Goal: Complete application form: Complete application form

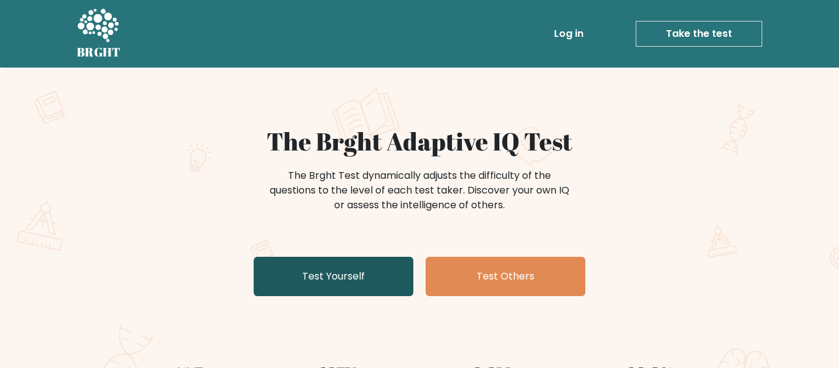
click at [352, 282] on link "Test Yourself" at bounding box center [334, 276] width 160 height 39
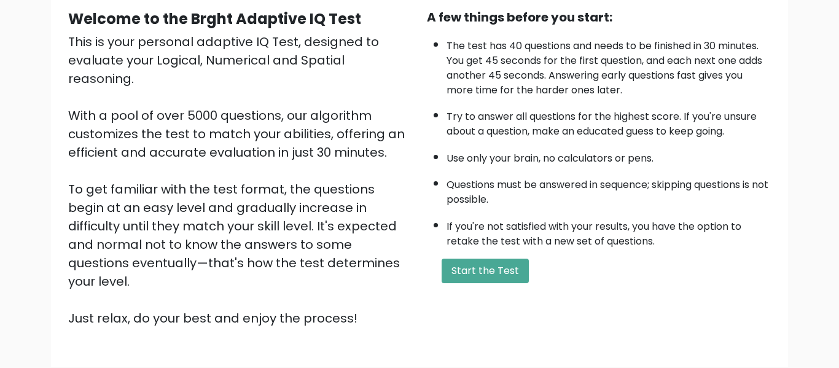
scroll to position [195, 0]
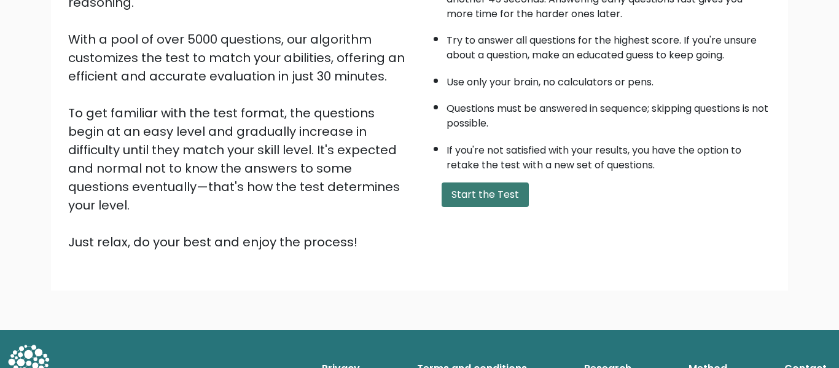
click at [485, 196] on button "Start the Test" at bounding box center [484, 194] width 87 height 25
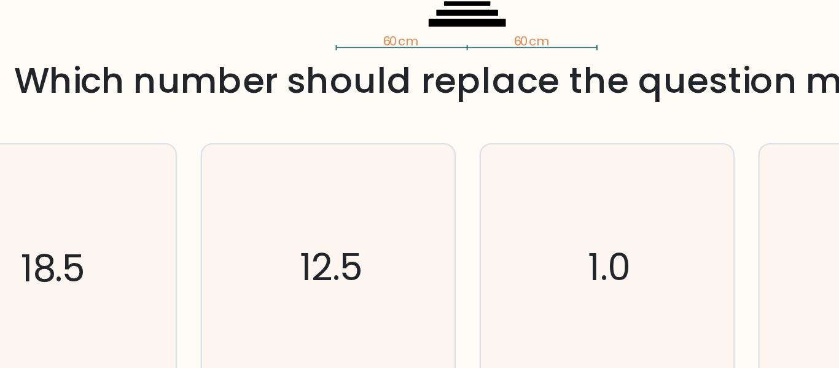
click at [399, 214] on icon "12.5" at bounding box center [361, 217] width 103 height 103
click at [419, 187] on input "c. 12.5" at bounding box center [419, 185] width 1 height 3
radio input "true"
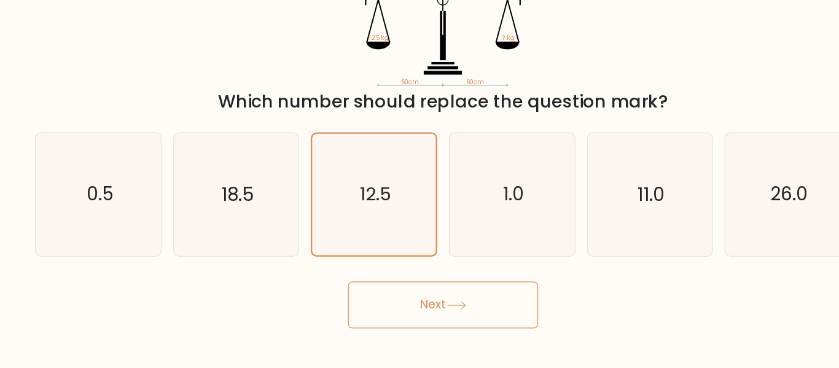
click at [412, 303] on button "Next" at bounding box center [420, 310] width 160 height 39
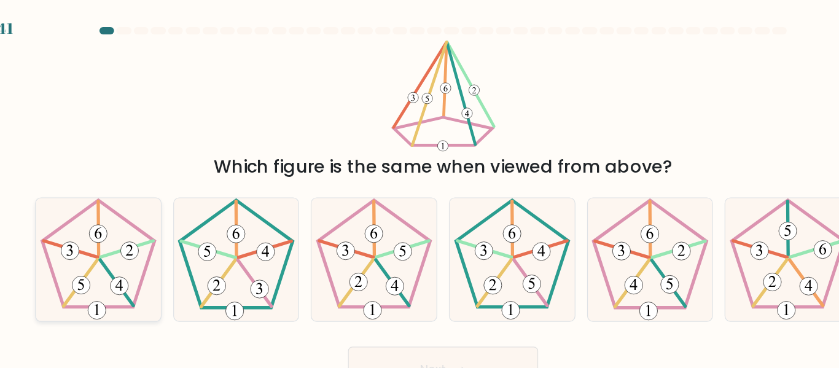
click at [151, 189] on icon at bounding box center [130, 217] width 103 height 103
click at [419, 187] on input "a." at bounding box center [419, 185] width 1 height 3
radio input "true"
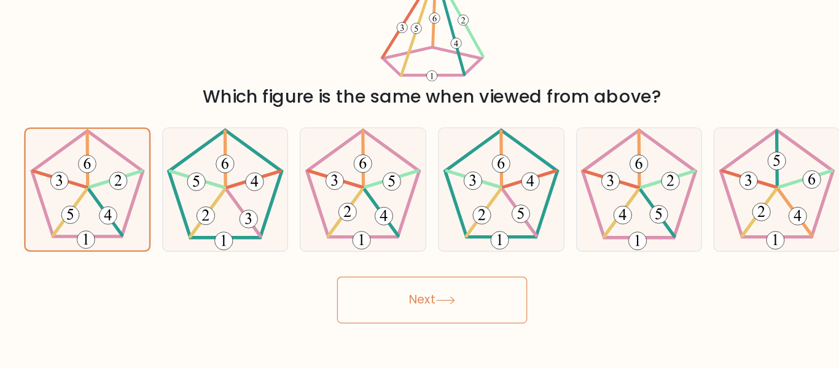
click at [464, 319] on button "Next" at bounding box center [420, 310] width 160 height 39
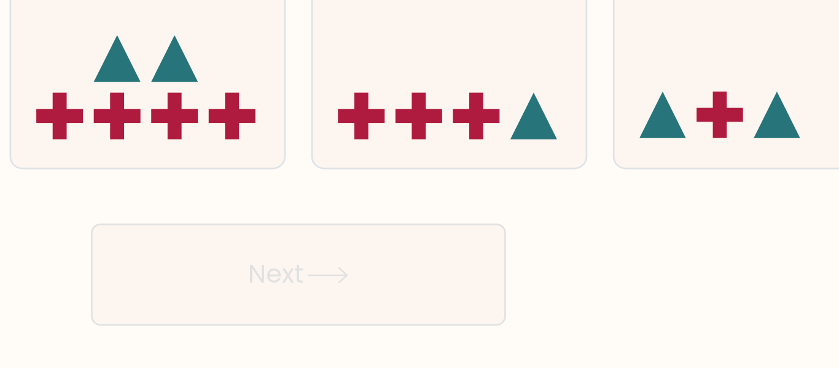
click at [466, 260] on icon at bounding box center [477, 217] width 105 height 87
click at [420, 187] on input "d." at bounding box center [419, 185] width 1 height 3
radio input "true"
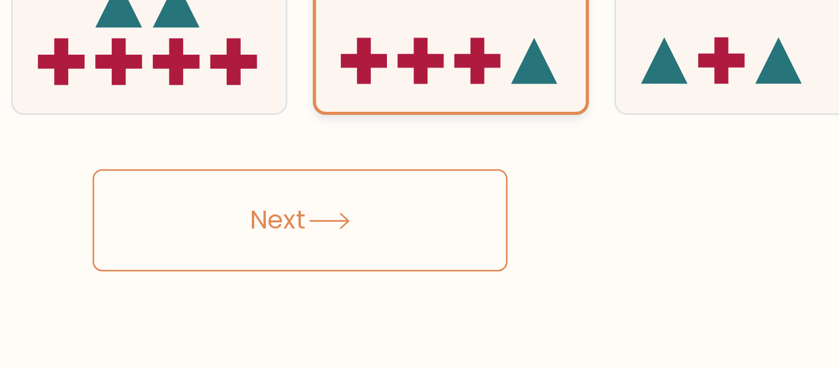
click at [468, 301] on button "Next" at bounding box center [420, 310] width 160 height 39
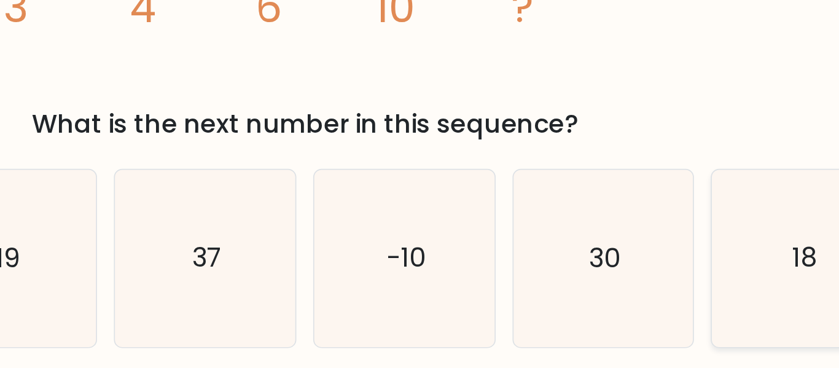
click at [674, 204] on icon "18" at bounding box center [709, 217] width 103 height 103
click at [420, 187] on input "f. 18" at bounding box center [419, 185] width 1 height 3
radio input "true"
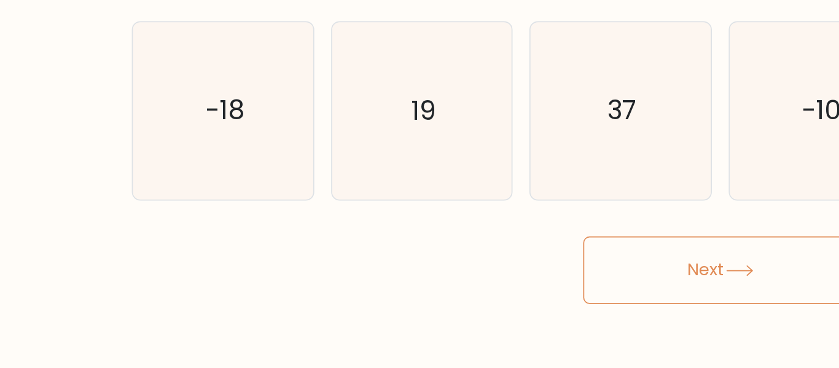
click at [434, 298] on button "Next" at bounding box center [420, 310] width 160 height 39
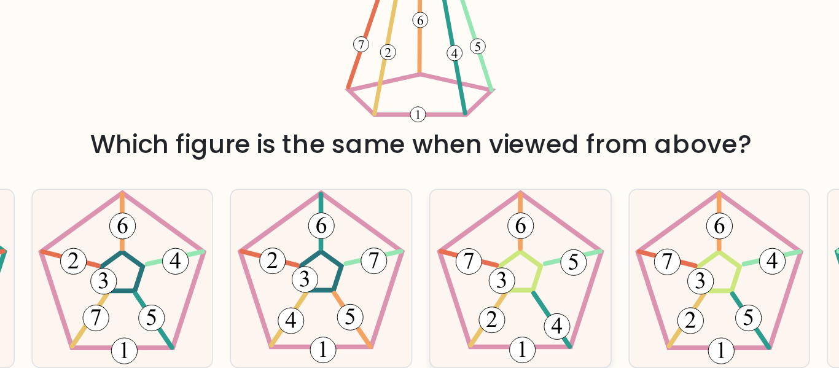
click at [511, 247] on 230 at bounding box center [477, 213] width 95 height 90
click at [420, 187] on input "d." at bounding box center [419, 185] width 1 height 3
radio input "true"
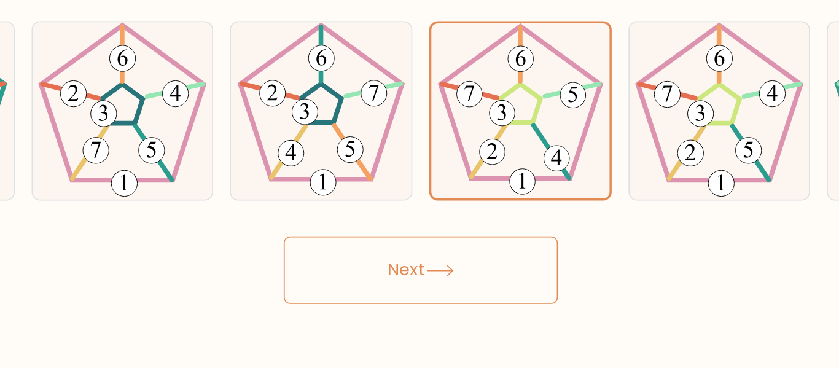
click at [476, 308] on button "Next" at bounding box center [420, 310] width 160 height 39
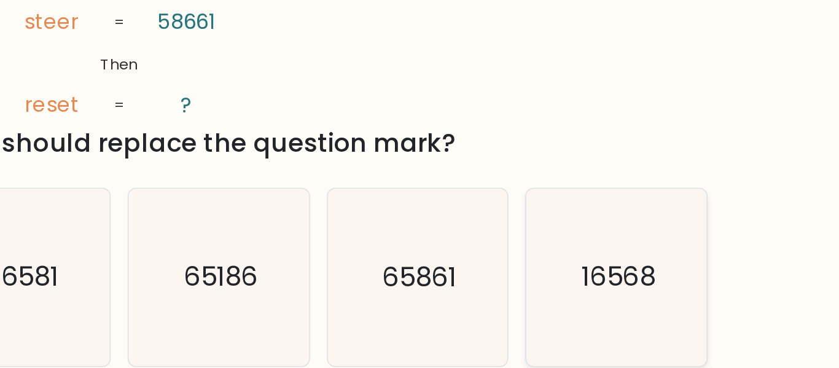
click at [685, 199] on icon "16568" at bounding box center [709, 217] width 103 height 103
click at [420, 187] on input "f. 16568" at bounding box center [419, 185] width 1 height 3
radio input "true"
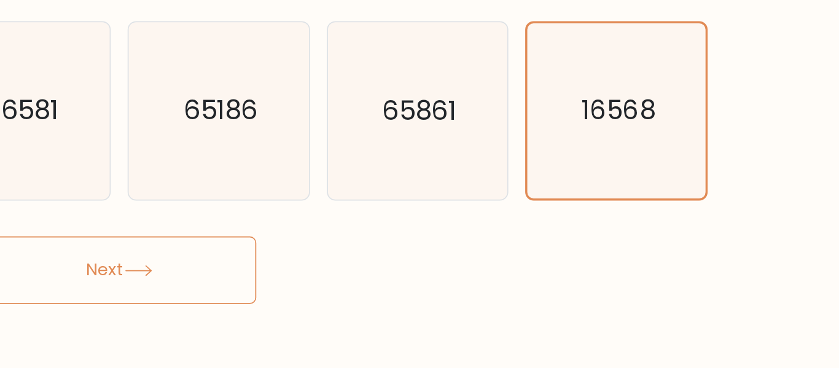
click at [423, 305] on button "Next" at bounding box center [420, 310] width 160 height 39
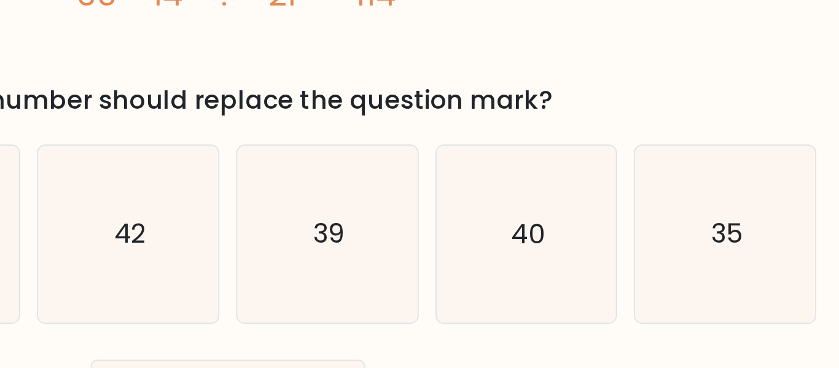
click at [360, 238] on icon "42" at bounding box center [361, 222] width 103 height 103
click at [419, 187] on input "c. 42" at bounding box center [419, 185] width 1 height 3
radio input "true"
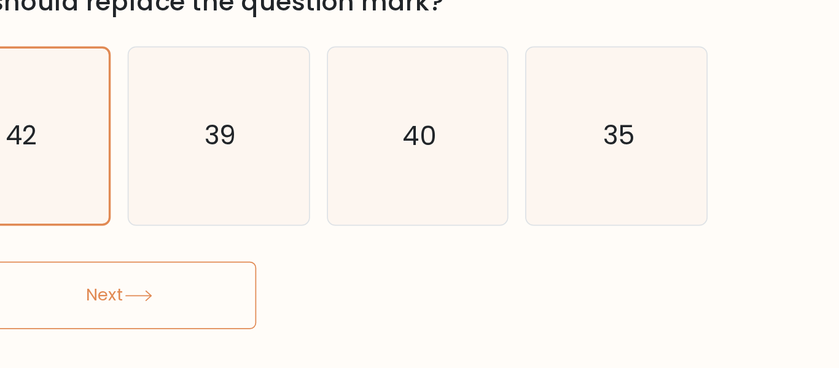
click at [461, 304] on button "Next" at bounding box center [420, 315] width 160 height 39
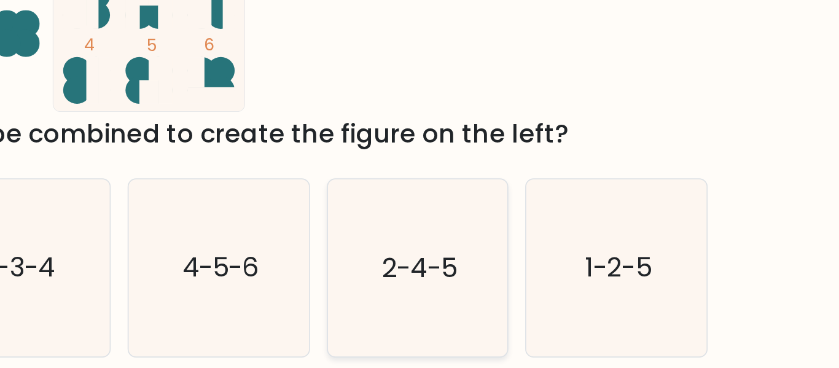
click at [645, 188] on div "2-4-5" at bounding box center [593, 218] width 106 height 104
click at [420, 187] on input "e. 2-4-5" at bounding box center [419, 185] width 1 height 3
radio input "true"
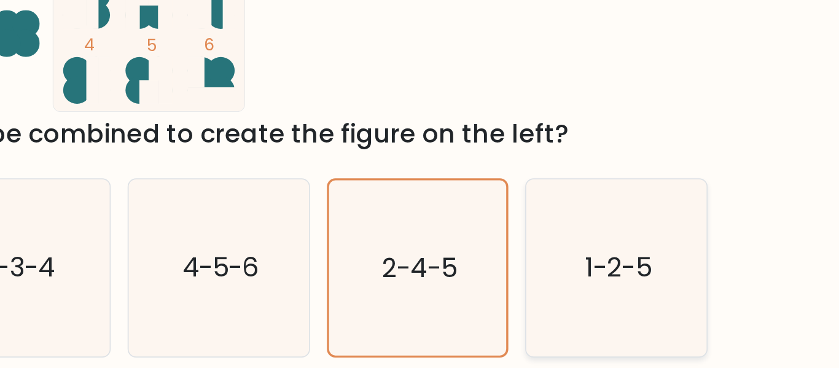
click at [697, 208] on text "1-2-5" at bounding box center [710, 218] width 39 height 21
click at [420, 187] on input "f. 1-2-5" at bounding box center [419, 185] width 1 height 3
radio input "true"
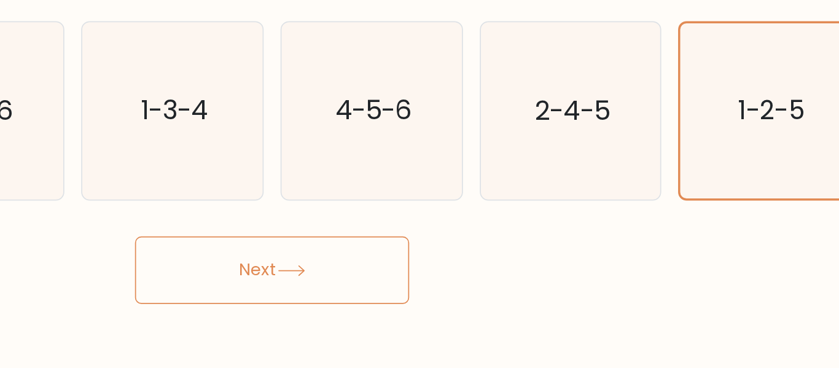
click at [457, 301] on button "Next" at bounding box center [420, 310] width 160 height 39
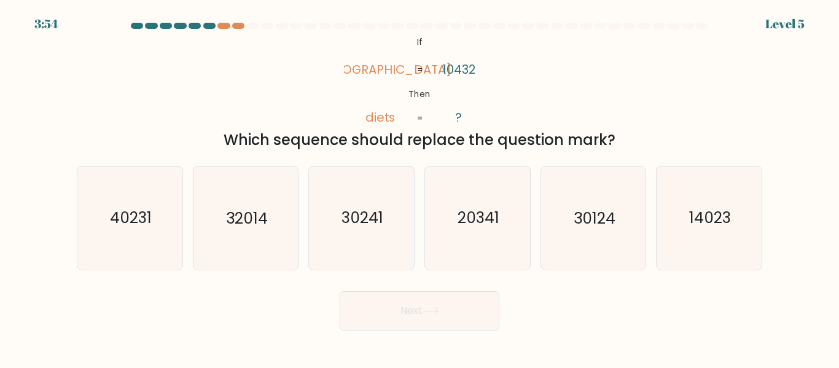
click at [226, 29] on div at bounding box center [419, 28] width 700 height 11
click at [225, 28] on div at bounding box center [223, 26] width 12 height 6
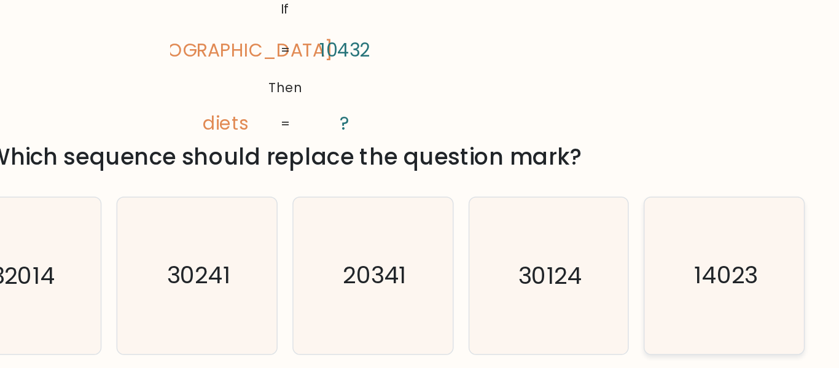
click at [690, 239] on icon "14023" at bounding box center [709, 217] width 103 height 103
click at [420, 187] on input "f. 14023" at bounding box center [419, 185] width 1 height 3
radio input "true"
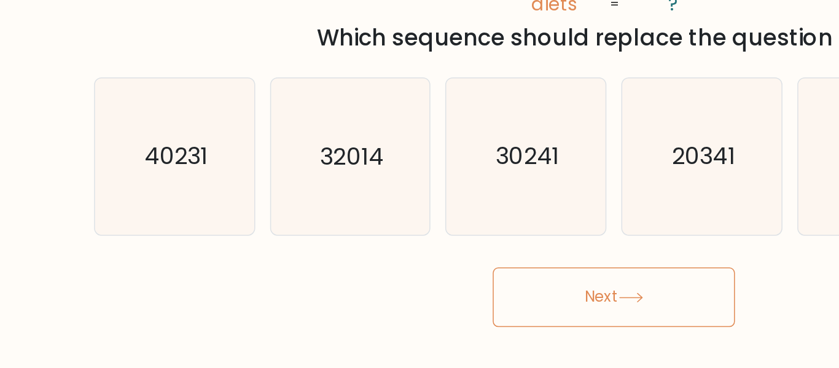
click at [471, 318] on button "Next" at bounding box center [420, 310] width 160 height 39
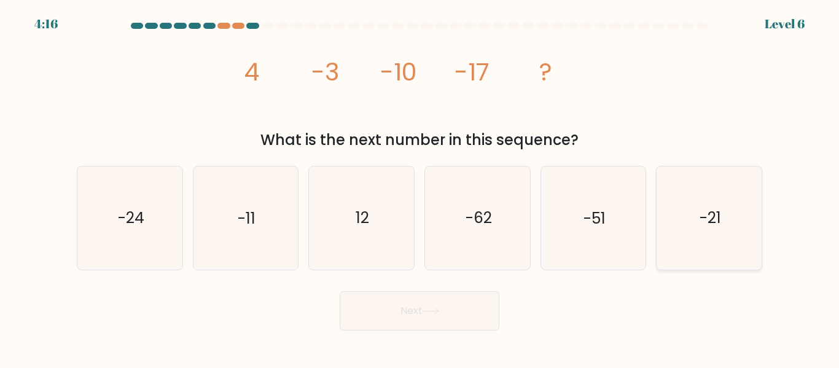
click at [693, 249] on icon "-21" at bounding box center [709, 217] width 103 height 103
click at [420, 187] on input "f. -21" at bounding box center [419, 185] width 1 height 3
radio input "true"
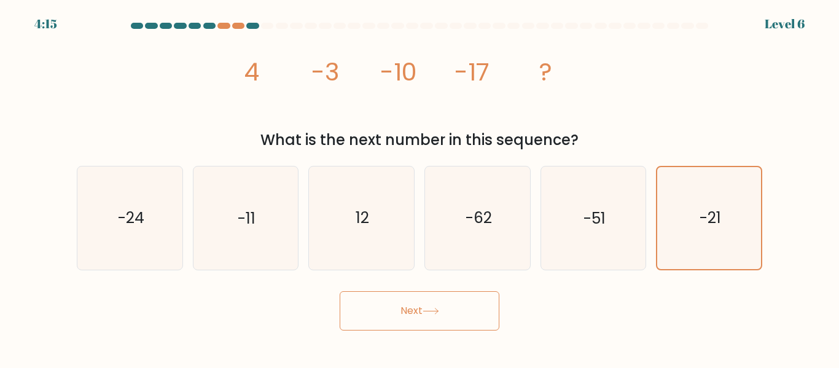
click at [488, 310] on button "Next" at bounding box center [420, 310] width 160 height 39
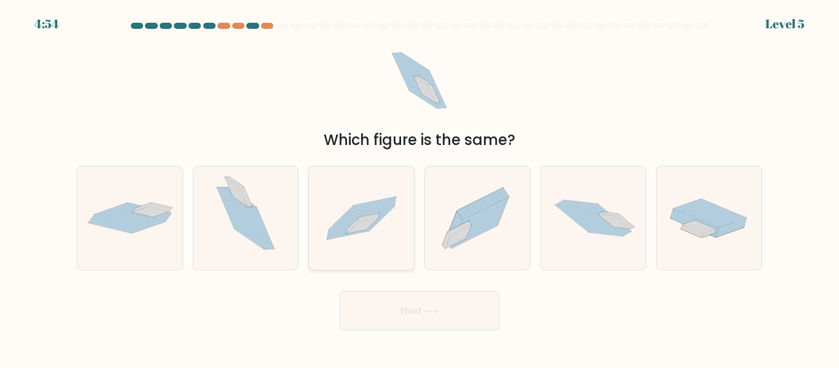
click at [361, 208] on icon at bounding box center [374, 205] width 44 height 18
click at [419, 187] on input "c." at bounding box center [419, 185] width 1 height 3
radio input "true"
click at [379, 304] on button "Next" at bounding box center [420, 310] width 160 height 39
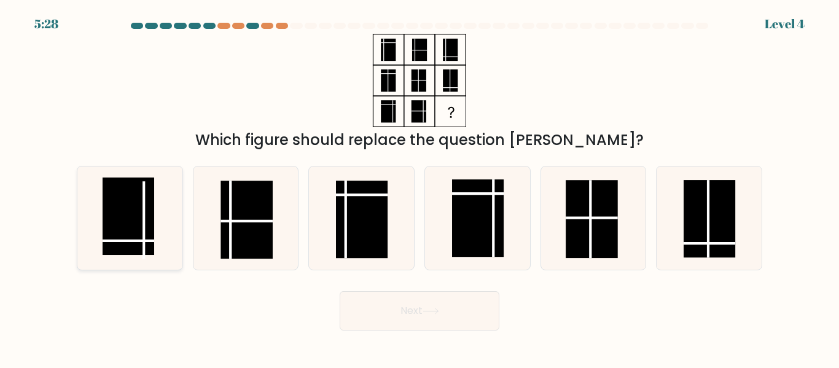
click at [158, 235] on icon at bounding box center [130, 217] width 103 height 103
click at [419, 187] on input "a." at bounding box center [419, 185] width 1 height 3
radio input "true"
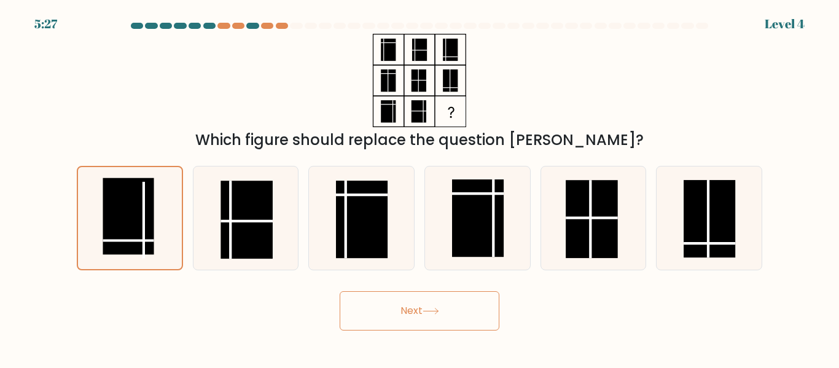
click at [405, 317] on button "Next" at bounding box center [420, 310] width 160 height 39
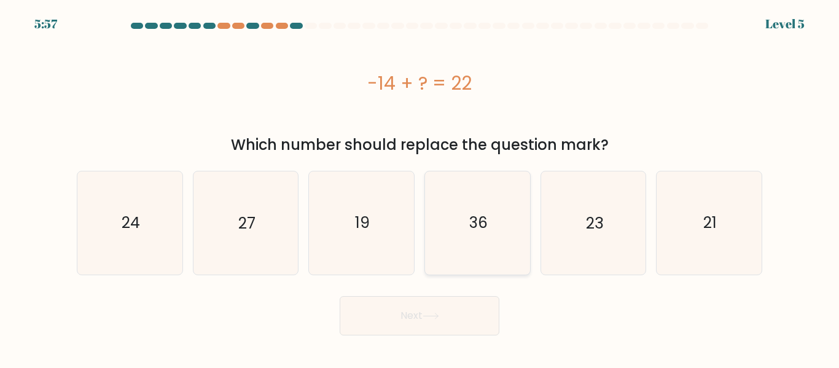
click at [503, 200] on icon "36" at bounding box center [477, 222] width 103 height 103
click at [420, 187] on input "d. 36" at bounding box center [419, 185] width 1 height 3
radio input "true"
click at [471, 335] on body "5:56 Level 5 a." at bounding box center [419, 184] width 839 height 368
click at [471, 317] on button "Next" at bounding box center [420, 315] width 160 height 39
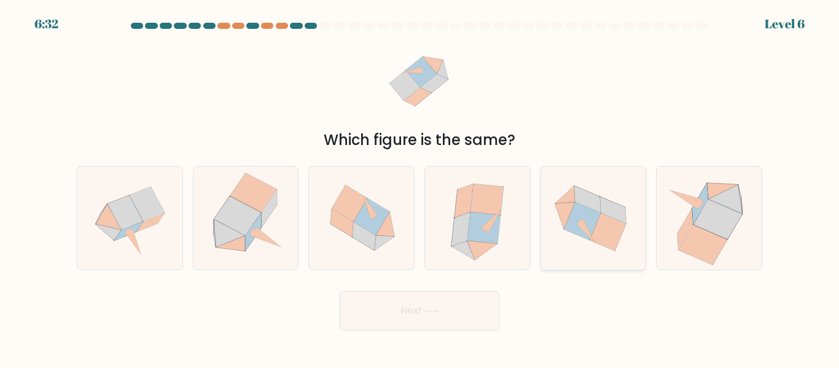
click at [610, 244] on icon at bounding box center [607, 232] width 36 height 38
click at [420, 187] on input "e." at bounding box center [419, 185] width 1 height 3
radio input "true"
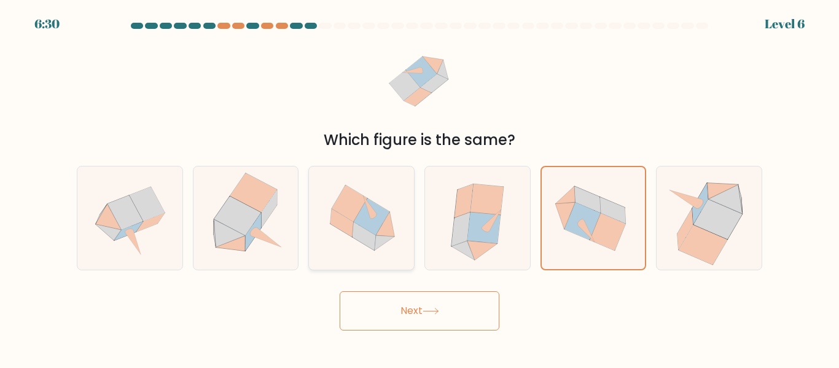
click at [389, 238] on icon at bounding box center [385, 242] width 20 height 15
click at [419, 187] on input "c." at bounding box center [419, 185] width 1 height 3
radio input "true"
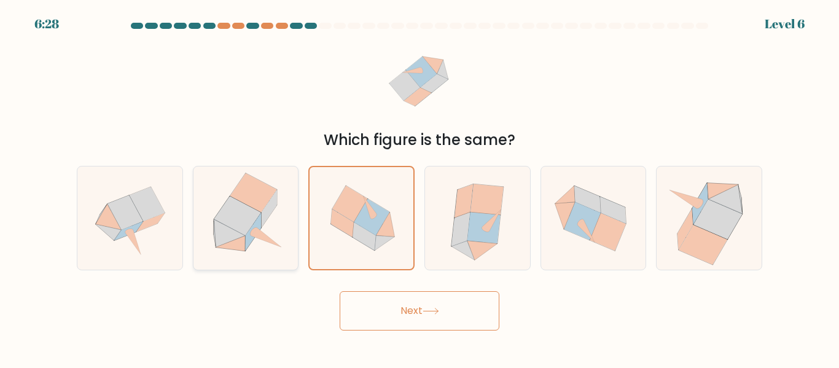
click at [281, 241] on icon at bounding box center [245, 217] width 101 height 103
click at [419, 187] on input "b." at bounding box center [419, 185] width 1 height 3
radio input "true"
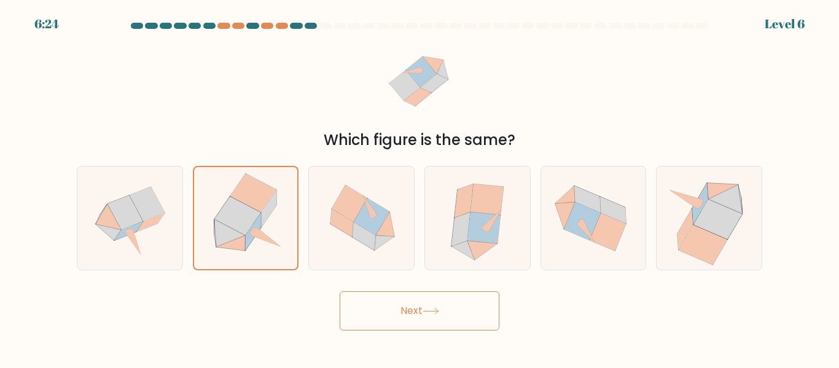
click at [392, 309] on button "Next" at bounding box center [420, 310] width 160 height 39
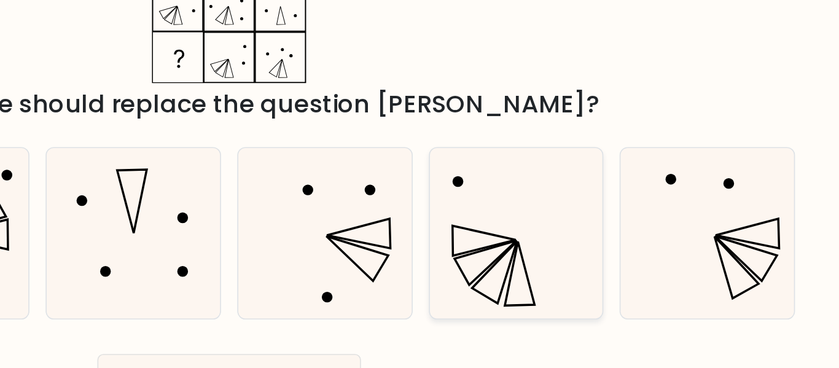
click at [569, 225] on icon at bounding box center [593, 217] width 103 height 103
click at [420, 187] on input "e." at bounding box center [419, 185] width 1 height 3
radio input "true"
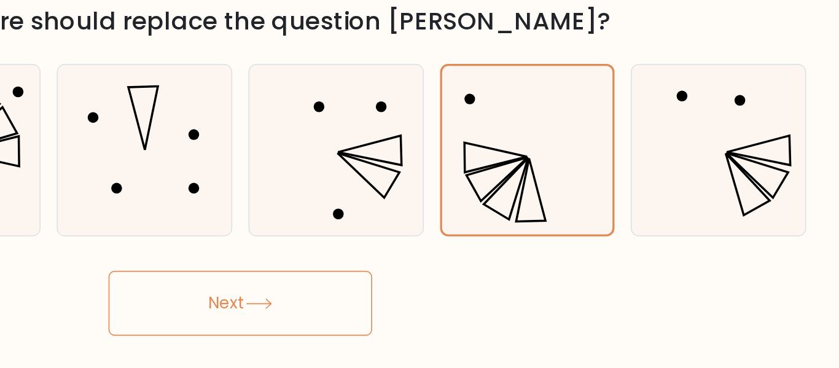
click at [468, 305] on button "Next" at bounding box center [420, 310] width 160 height 39
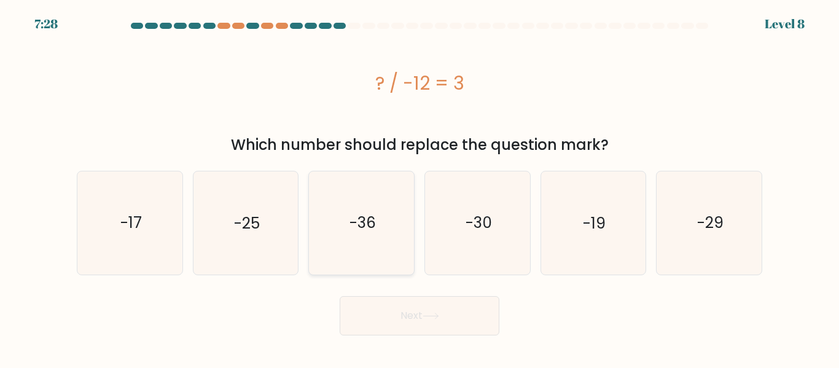
click at [351, 201] on icon "-36" at bounding box center [361, 222] width 103 height 103
click at [419, 187] on input "c. -36" at bounding box center [419, 185] width 1 height 3
radio input "true"
click at [379, 312] on button "Next" at bounding box center [420, 315] width 160 height 39
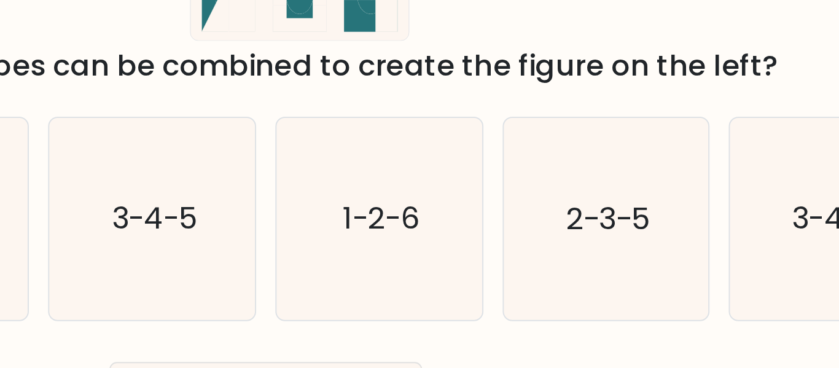
click at [556, 172] on icon "2-3-5" at bounding box center [593, 217] width 103 height 103
click at [420, 184] on input "e. 2-3-5" at bounding box center [419, 185] width 1 height 3
radio input "true"
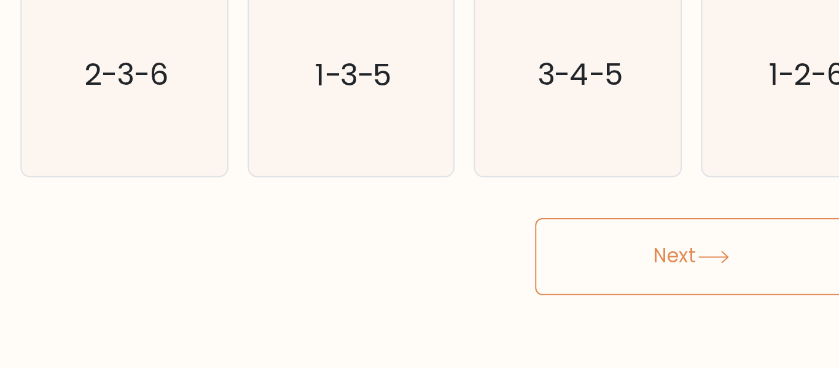
click at [390, 316] on button "Next" at bounding box center [420, 310] width 160 height 39
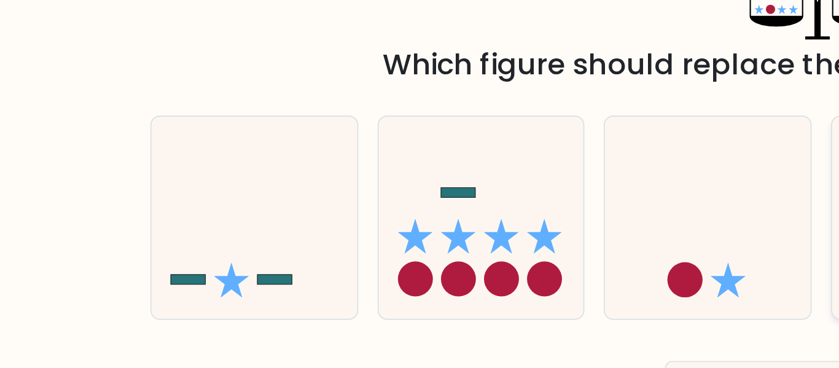
click at [78, 217] on icon at bounding box center [129, 217] width 105 height 87
click at [419, 187] on input "a." at bounding box center [419, 185] width 1 height 3
radio input "true"
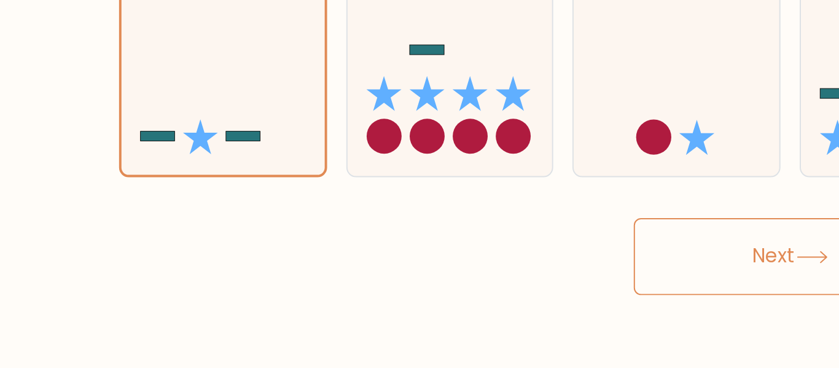
click at [359, 312] on button "Next" at bounding box center [420, 310] width 160 height 39
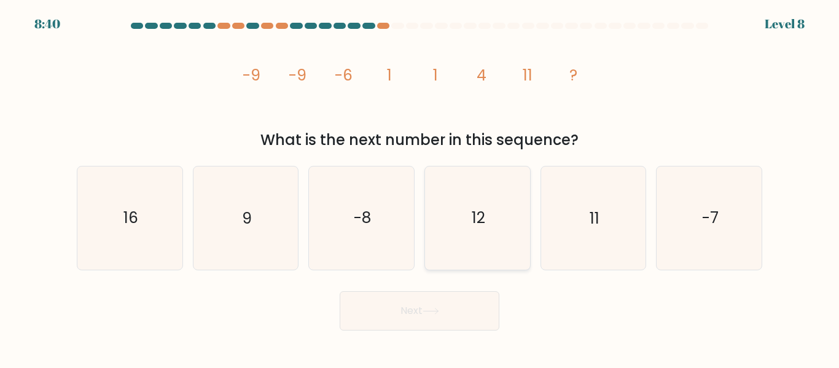
click at [499, 247] on icon "12" at bounding box center [477, 217] width 103 height 103
click at [420, 187] on input "d. 12" at bounding box center [419, 185] width 1 height 3
radio input "true"
click at [391, 313] on button "Next" at bounding box center [420, 310] width 160 height 39
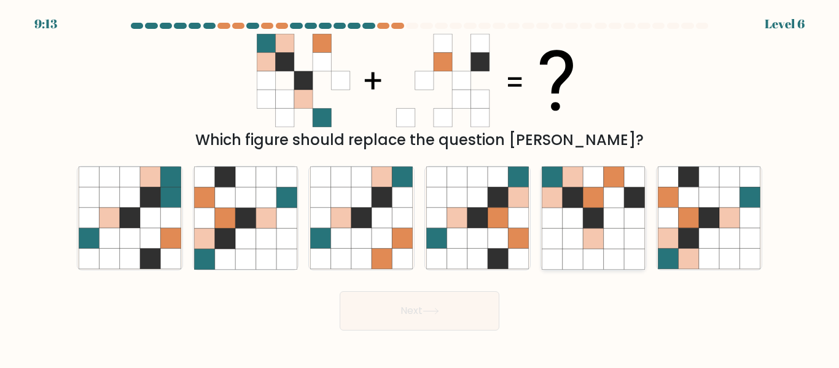
click at [609, 250] on icon at bounding box center [614, 259] width 20 height 20
click at [420, 187] on input "e." at bounding box center [419, 185] width 1 height 3
radio input "true"
click at [434, 306] on button "Next" at bounding box center [420, 310] width 160 height 39
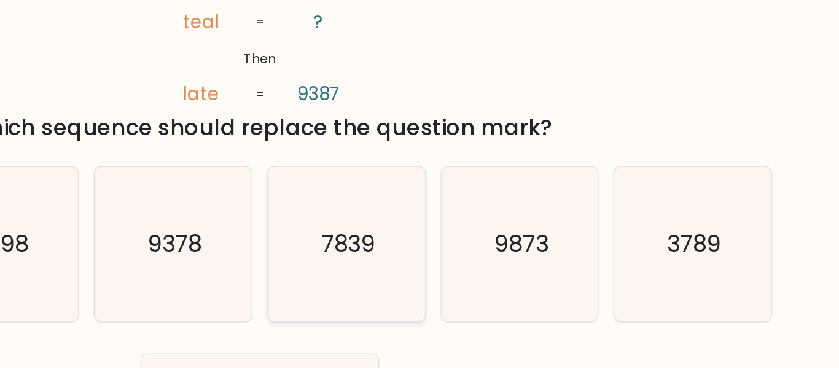
click at [465, 177] on icon "7839" at bounding box center [477, 217] width 103 height 103
click at [420, 184] on input "d. 7839" at bounding box center [419, 185] width 1 height 3
radio input "true"
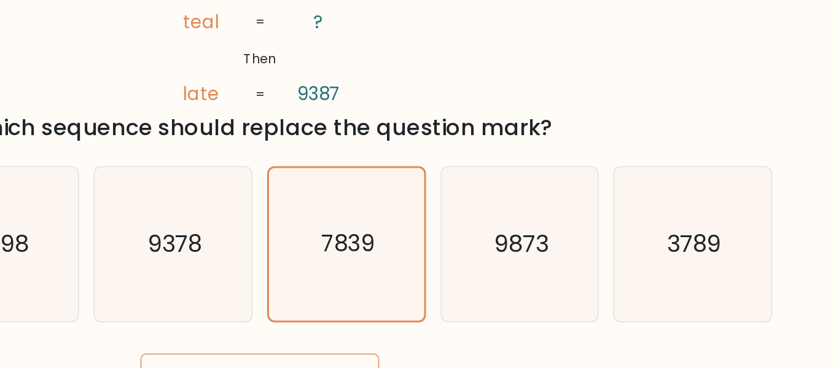
click at [465, 292] on button "Next" at bounding box center [420, 310] width 160 height 39
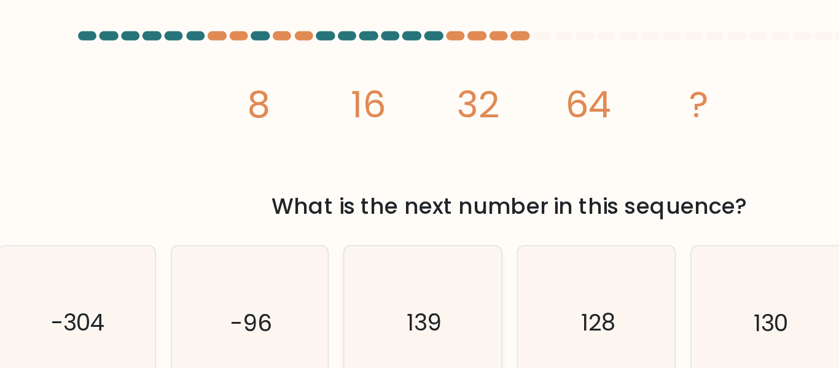
click at [386, 224] on icon "139" at bounding box center [361, 217] width 103 height 103
click at [419, 187] on input "c. 139" at bounding box center [419, 185] width 1 height 3
radio input "true"
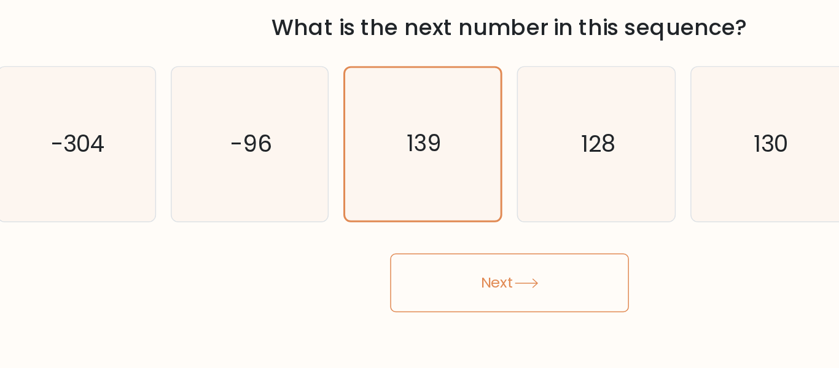
click at [412, 308] on button "Next" at bounding box center [420, 310] width 160 height 39
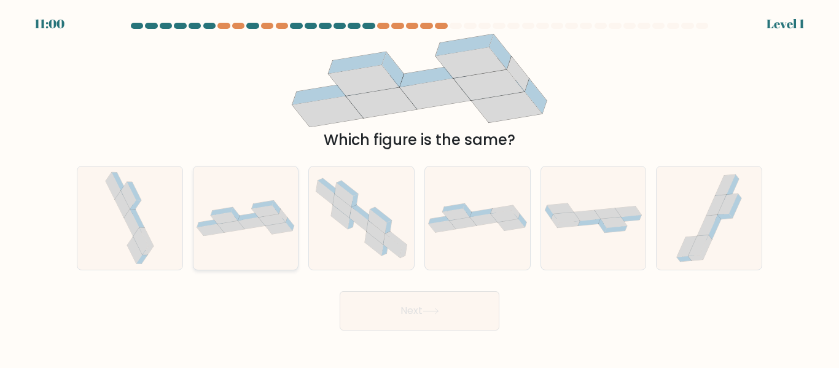
click at [289, 223] on icon at bounding box center [290, 224] width 9 height 14
click at [419, 187] on input "b." at bounding box center [419, 185] width 1 height 3
radio input "true"
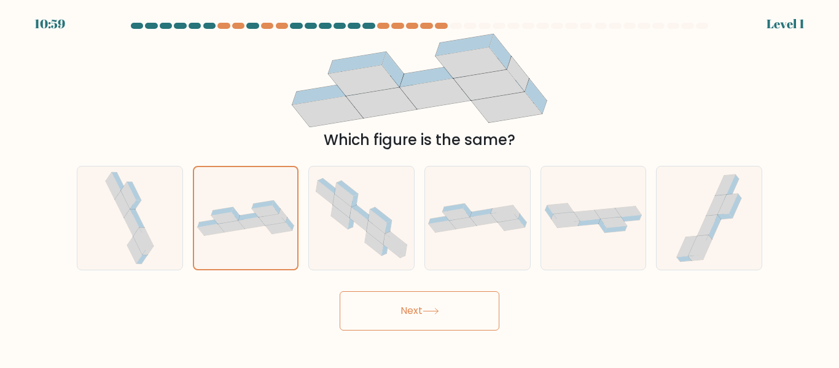
click at [380, 315] on button "Next" at bounding box center [420, 310] width 160 height 39
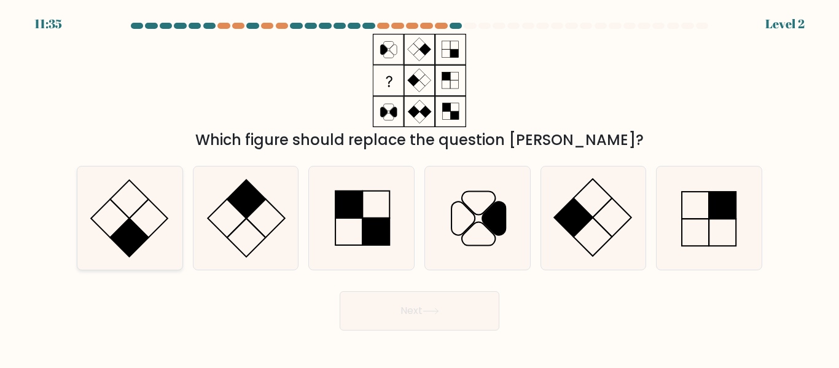
click at [139, 246] on rect at bounding box center [129, 238] width 38 height 38
click at [419, 187] on input "a." at bounding box center [419, 185] width 1 height 3
radio input "true"
click at [388, 301] on button "Next" at bounding box center [420, 310] width 160 height 39
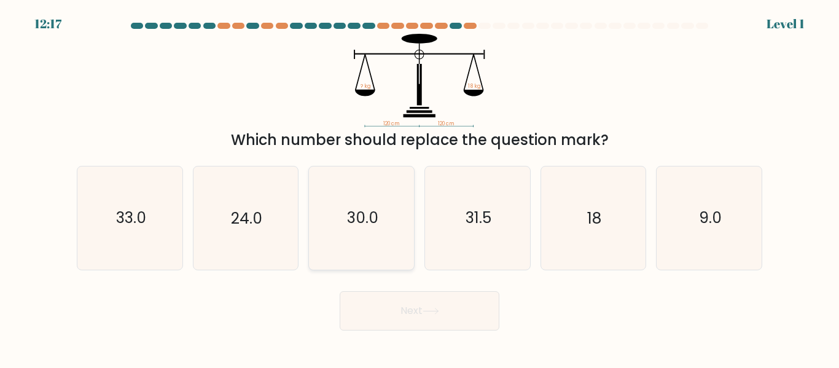
click at [346, 185] on icon "30.0" at bounding box center [361, 217] width 103 height 103
click at [419, 185] on input "c. 30.0" at bounding box center [419, 185] width 1 height 3
radio input "true"
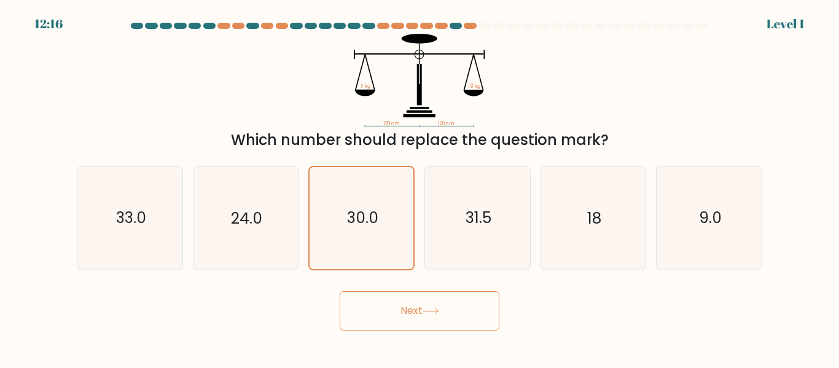
click at [379, 306] on button "Next" at bounding box center [420, 310] width 160 height 39
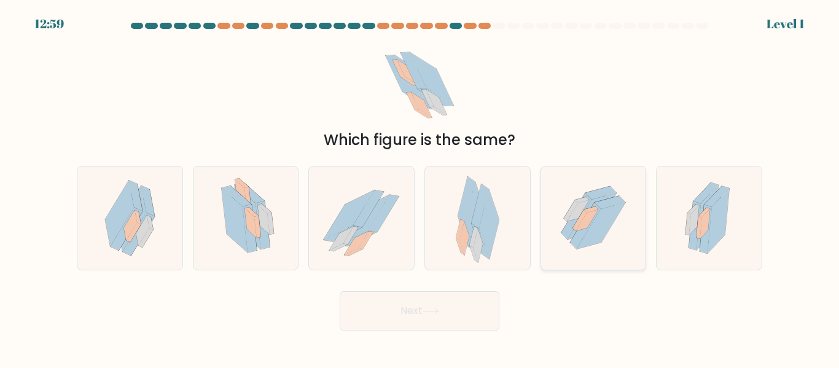
click at [556, 236] on icon at bounding box center [593, 217] width 91 height 103
click at [420, 187] on input "e." at bounding box center [419, 185] width 1 height 3
radio input "true"
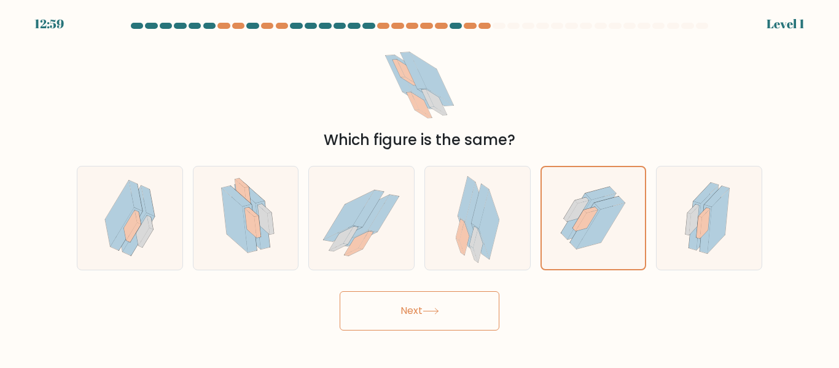
click at [465, 309] on button "Next" at bounding box center [420, 310] width 160 height 39
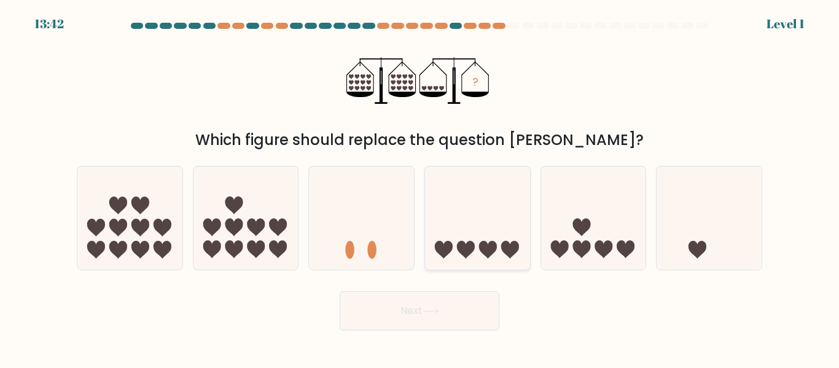
click at [489, 217] on icon at bounding box center [477, 217] width 105 height 87
click at [420, 187] on input "d." at bounding box center [419, 185] width 1 height 3
radio input "true"
click at [420, 319] on button "Next" at bounding box center [420, 310] width 160 height 39
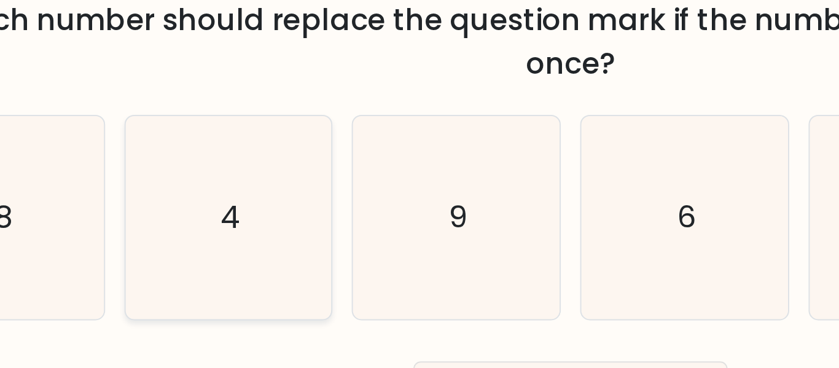
click at [251, 220] on icon "4" at bounding box center [245, 240] width 103 height 103
click at [419, 187] on input "b. 4" at bounding box center [419, 185] width 1 height 3
radio input "true"
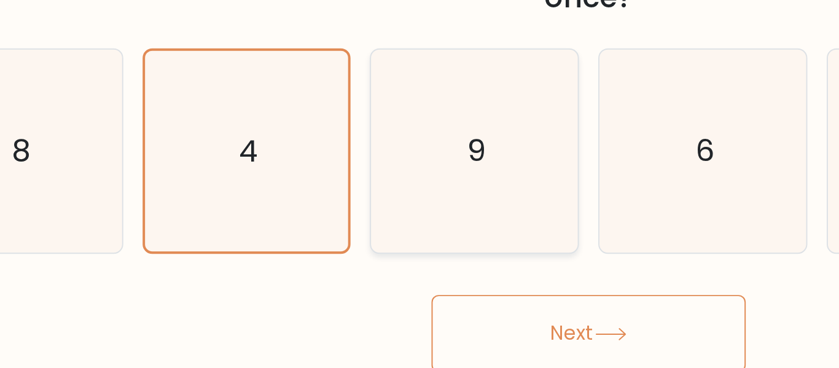
click at [387, 321] on button "Next" at bounding box center [420, 332] width 160 height 39
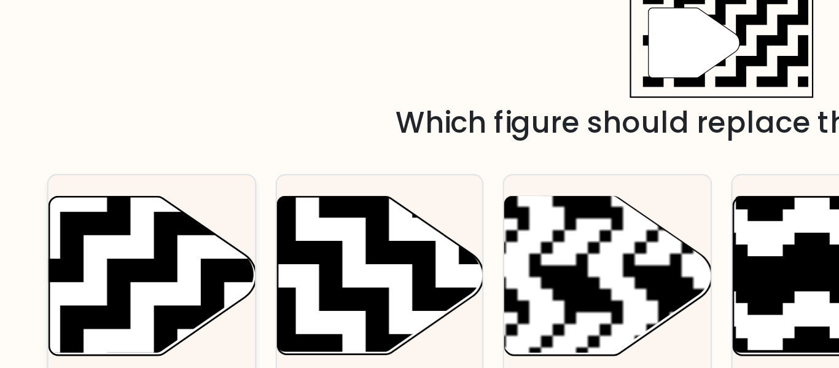
click at [175, 217] on icon at bounding box center [166, 173] width 190 height 190
click at [419, 187] on input "a." at bounding box center [419, 185] width 1 height 3
radio input "true"
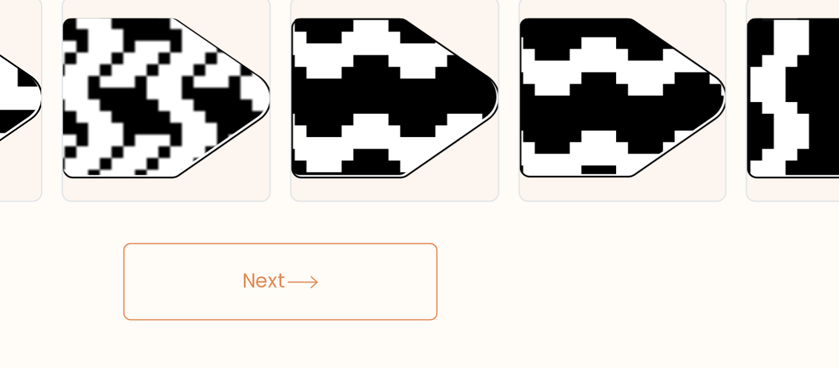
click at [464, 311] on button "Next" at bounding box center [420, 310] width 160 height 39
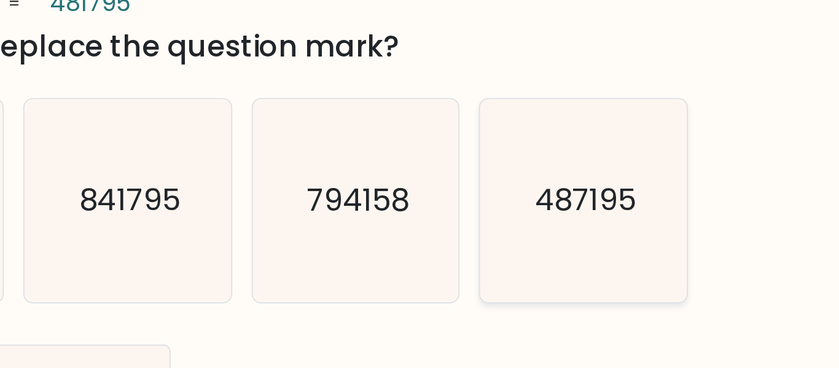
click at [670, 240] on icon "487195" at bounding box center [709, 217] width 103 height 103
click at [420, 187] on input "f. 487195" at bounding box center [419, 185] width 1 height 3
radio input "true"
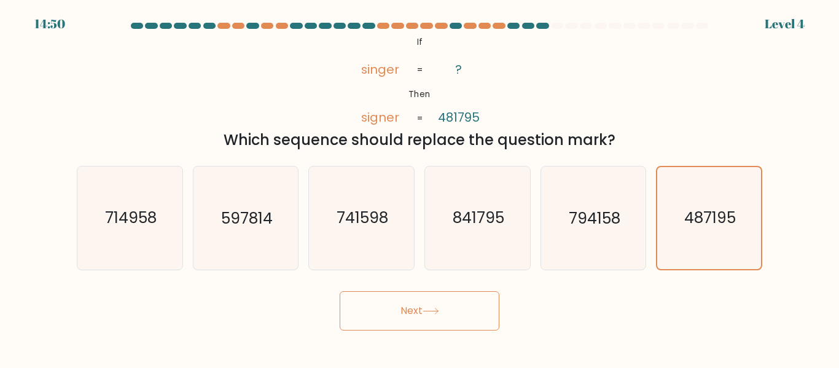
click at [493, 299] on button "Next" at bounding box center [420, 310] width 160 height 39
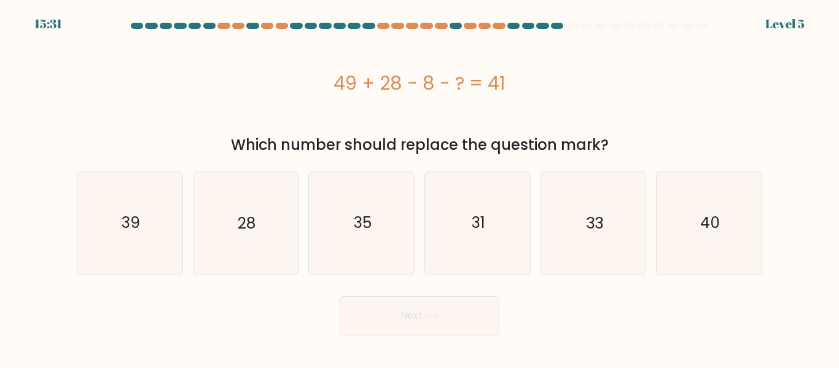
click at [415, 243] on div "c. 35" at bounding box center [361, 223] width 116 height 104
click at [395, 243] on icon "35" at bounding box center [361, 222] width 103 height 103
click at [419, 187] on input "c. 35" at bounding box center [419, 185] width 1 height 3
radio input "true"
click at [449, 313] on button "Next" at bounding box center [420, 315] width 160 height 39
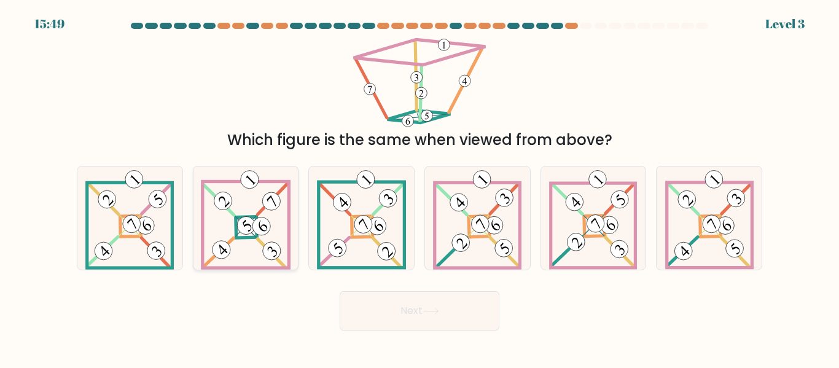
click at [259, 211] on 693 at bounding box center [271, 199] width 29 height 30
click at [419, 187] on input "b." at bounding box center [419, 185] width 1 height 3
radio input "true"
click at [404, 314] on button "Next" at bounding box center [420, 310] width 160 height 39
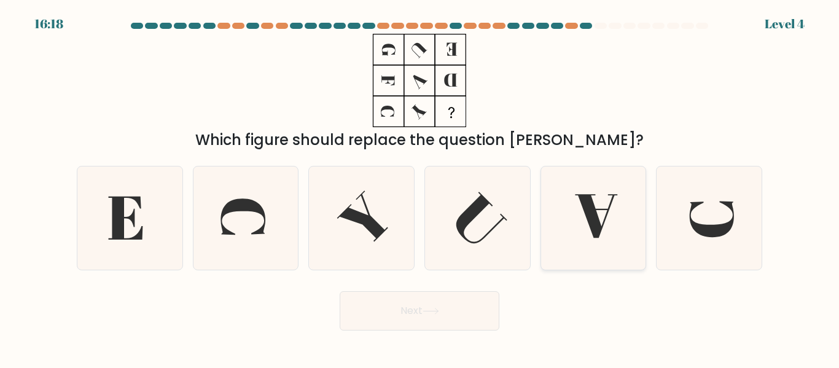
click at [596, 239] on icon at bounding box center [593, 217] width 103 height 103
click at [420, 187] on input "e." at bounding box center [419, 185] width 1 height 3
radio input "true"
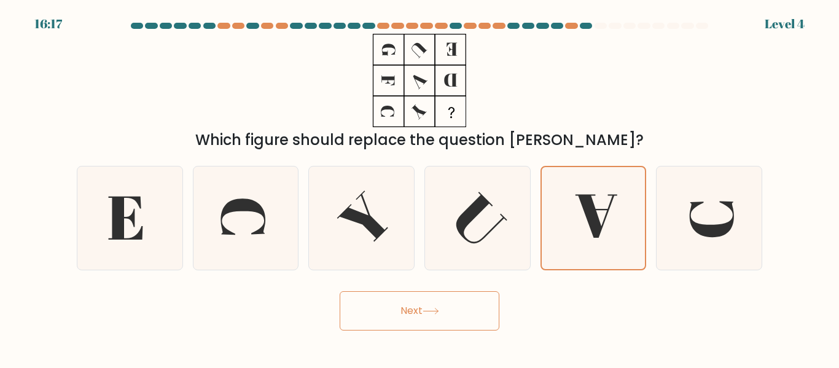
click at [472, 305] on button "Next" at bounding box center [420, 310] width 160 height 39
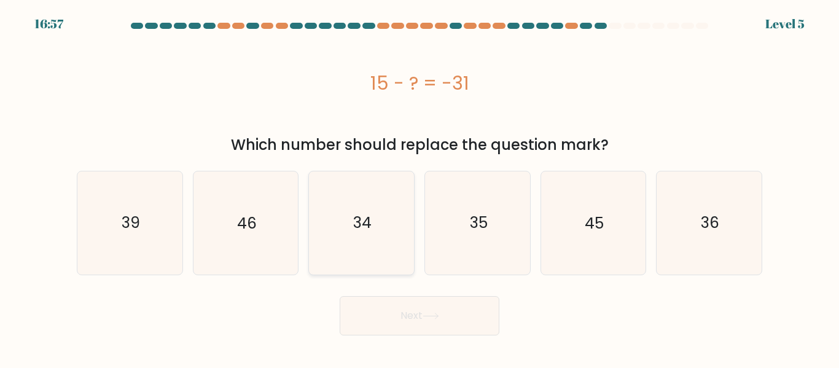
click at [401, 243] on icon "34" at bounding box center [361, 222] width 103 height 103
click at [419, 187] on input "c. 34" at bounding box center [419, 185] width 1 height 3
radio input "true"
click at [422, 306] on button "Next" at bounding box center [420, 315] width 160 height 39
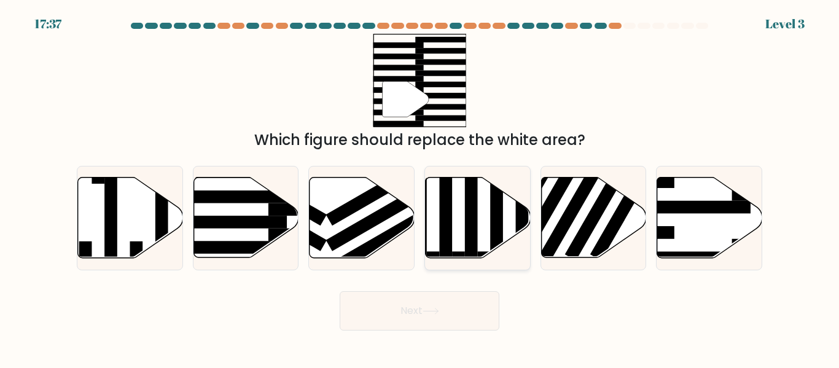
click at [483, 212] on icon at bounding box center [478, 217] width 105 height 80
click at [420, 187] on input "d." at bounding box center [419, 185] width 1 height 3
radio input "true"
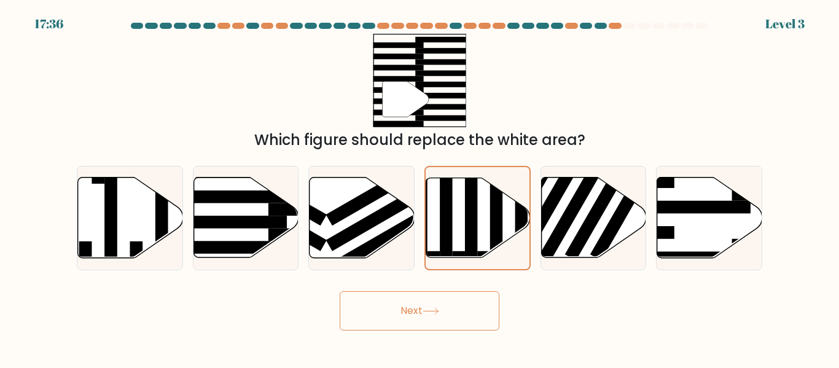
click at [462, 316] on button "Next" at bounding box center [420, 310] width 160 height 39
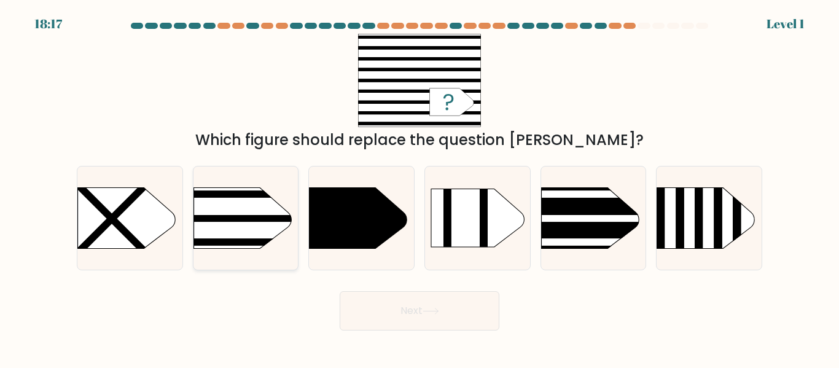
click at [289, 227] on rect at bounding box center [170, 170] width 273 height 208
click at [419, 187] on input "b." at bounding box center [419, 185] width 1 height 3
radio input "true"
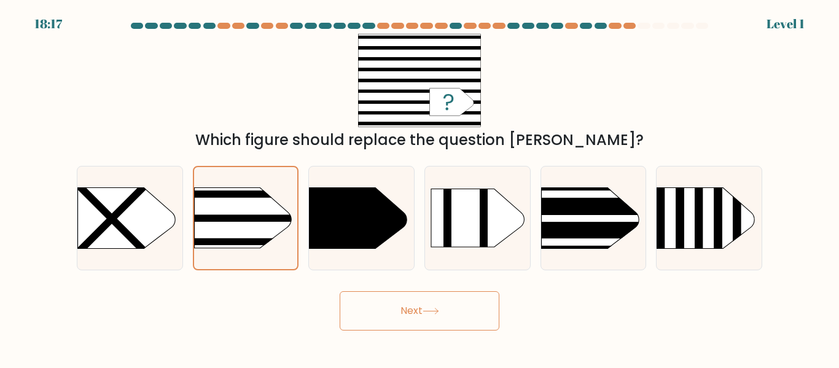
click at [479, 321] on button "Next" at bounding box center [420, 310] width 160 height 39
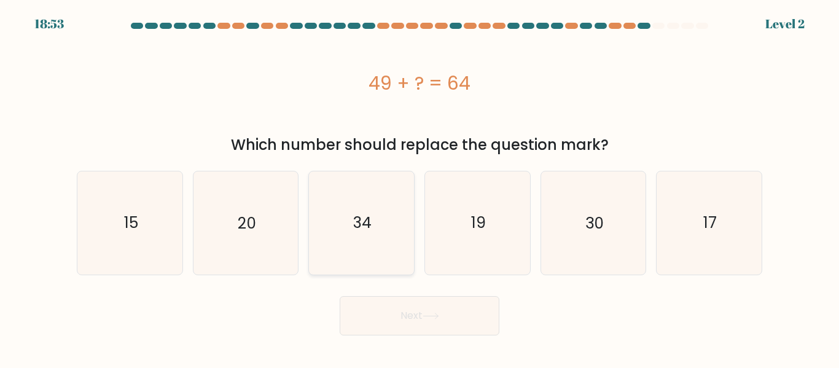
click at [386, 235] on icon "34" at bounding box center [361, 222] width 103 height 103
click at [419, 187] on input "c. 34" at bounding box center [419, 185] width 1 height 3
radio input "true"
click at [414, 314] on button "Next" at bounding box center [420, 315] width 160 height 39
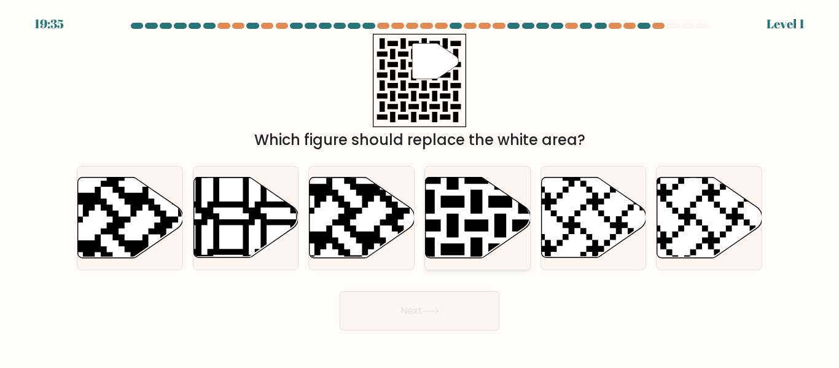
click at [519, 230] on icon at bounding box center [441, 261] width 190 height 190
click at [420, 187] on input "d." at bounding box center [419, 185] width 1 height 3
radio input "true"
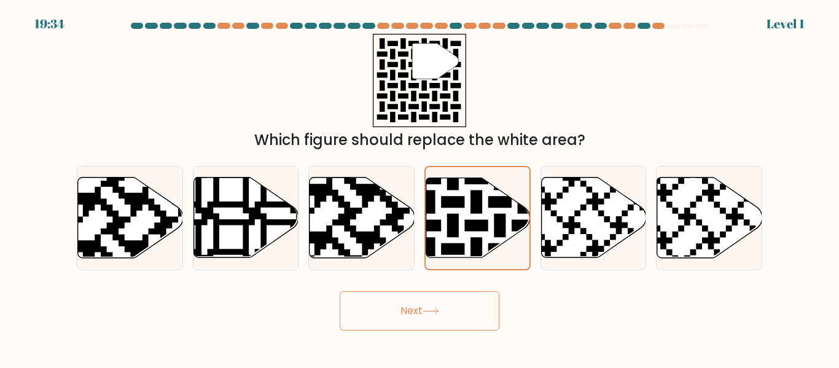
click at [467, 328] on button "Next" at bounding box center [420, 310] width 160 height 39
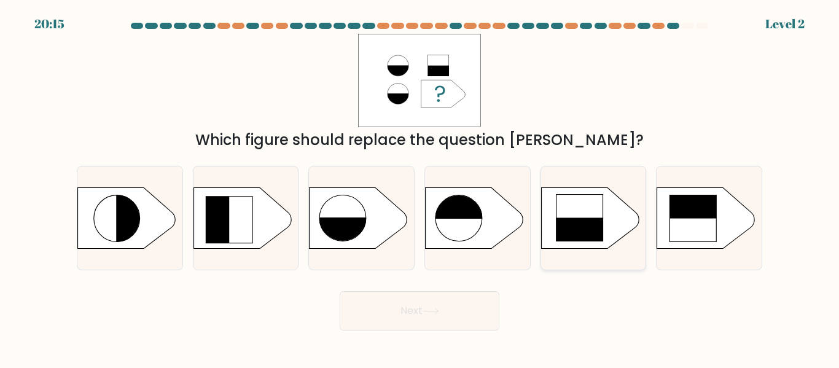
click at [606, 254] on div at bounding box center [593, 218] width 106 height 104
click at [420, 187] on input "e." at bounding box center [419, 185] width 1 height 3
radio input "true"
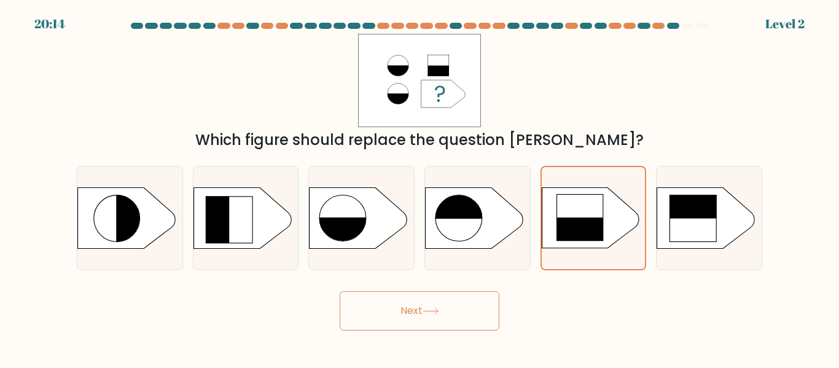
click at [492, 309] on button "Next" at bounding box center [420, 310] width 160 height 39
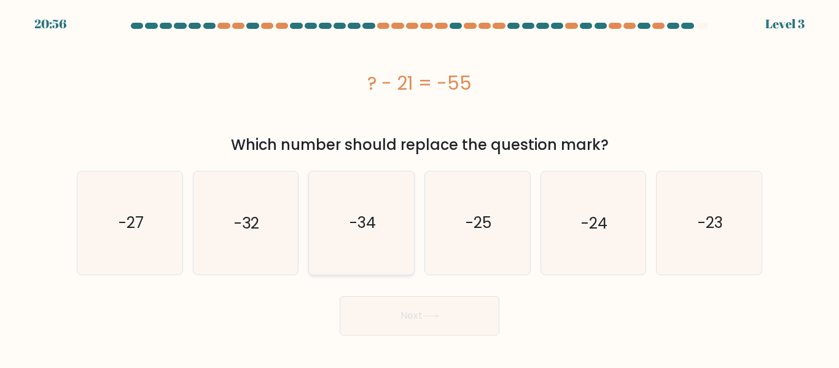
click at [379, 225] on icon "-34" at bounding box center [361, 222] width 103 height 103
click at [419, 187] on input "c. -34" at bounding box center [419, 185] width 1 height 3
radio input "true"
click at [412, 301] on button "Next" at bounding box center [420, 315] width 160 height 39
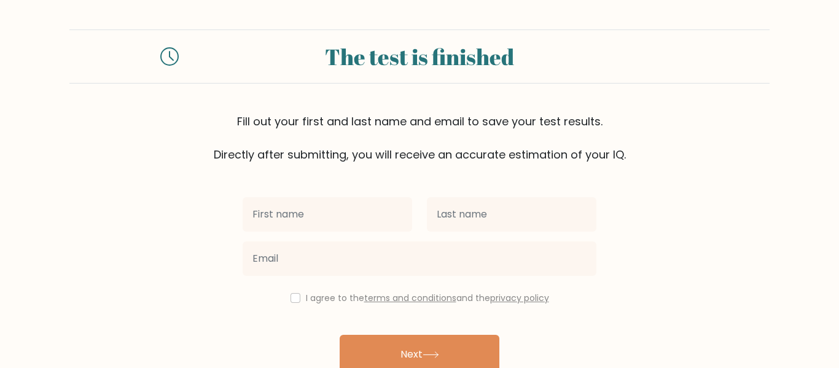
scroll to position [36, 0]
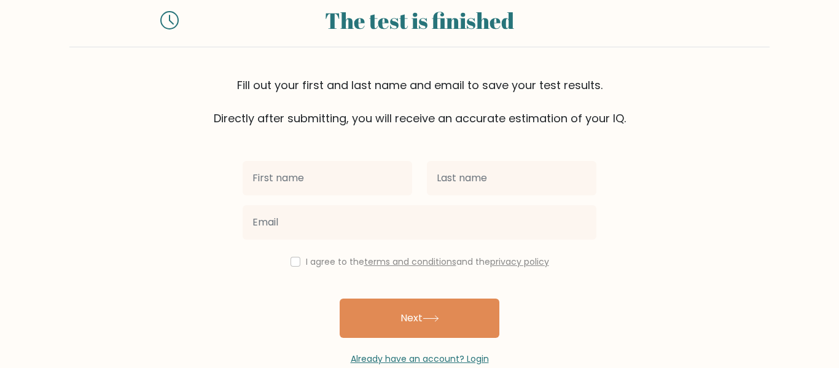
click at [419, 322] on button "Next" at bounding box center [420, 317] width 160 height 39
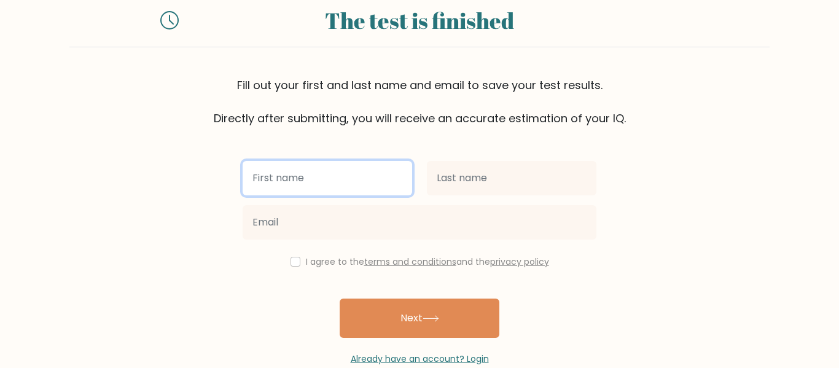
click at [377, 186] on input "text" at bounding box center [327, 178] width 169 height 34
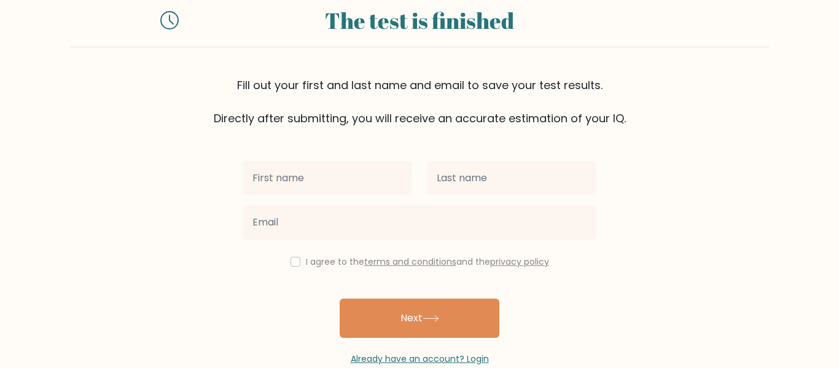
click at [220, 222] on form "The test is finished Fill out your first and last name and email to save your t…" at bounding box center [419, 179] width 839 height 372
click at [290, 258] on input "checkbox" at bounding box center [295, 262] width 10 height 10
checkbox input "true"
click at [278, 158] on div at bounding box center [327, 178] width 184 height 44
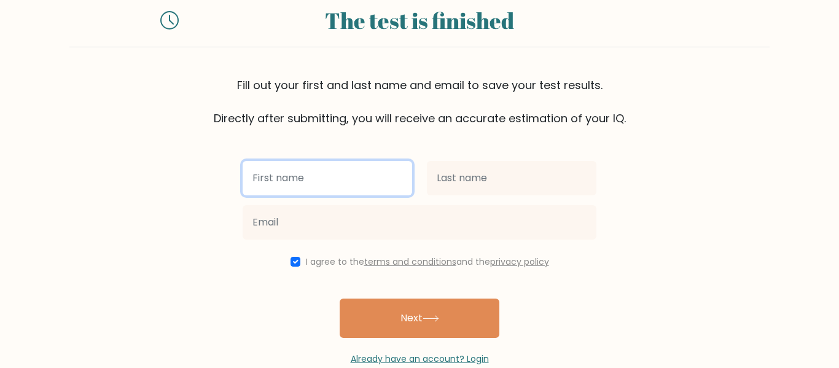
click at [280, 164] on input "text" at bounding box center [327, 178] width 169 height 34
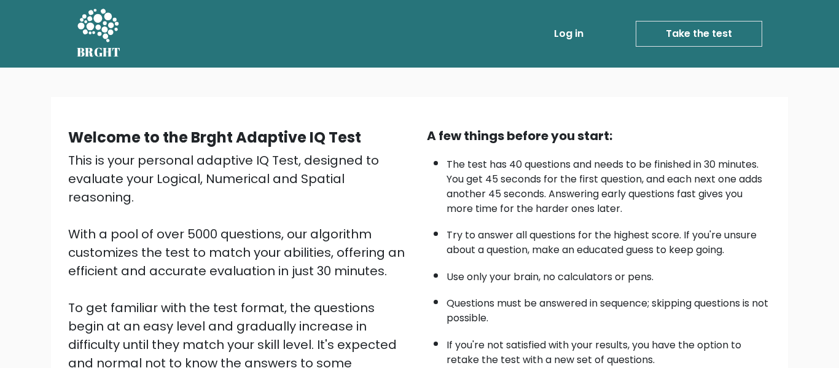
scroll to position [195, 0]
